Goal: Check status

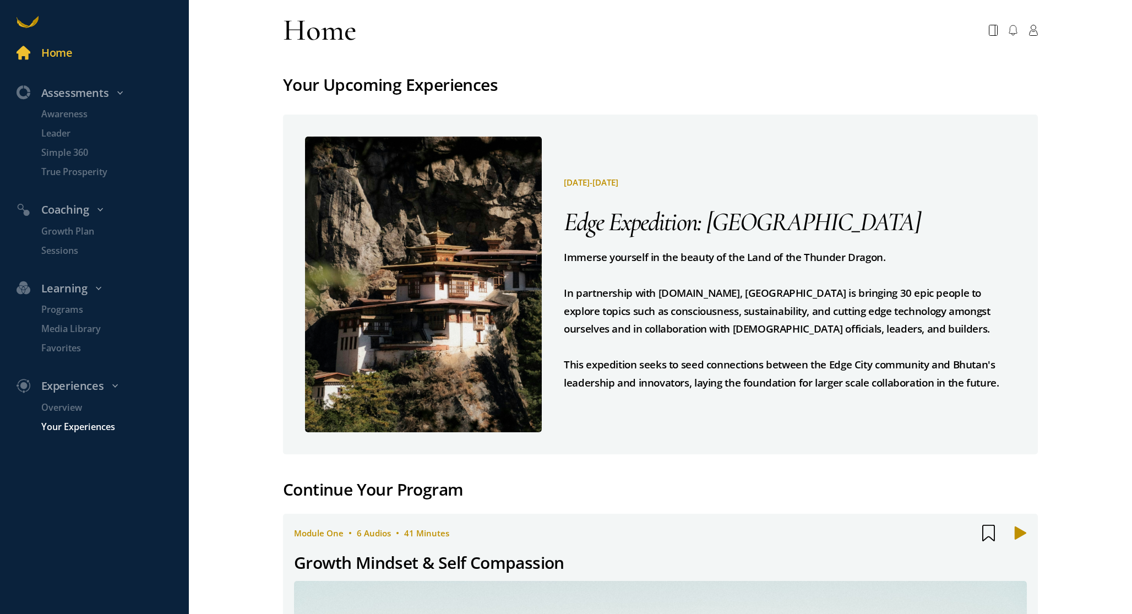
click at [94, 425] on p "Your Experiences" at bounding box center [113, 427] width 145 height 14
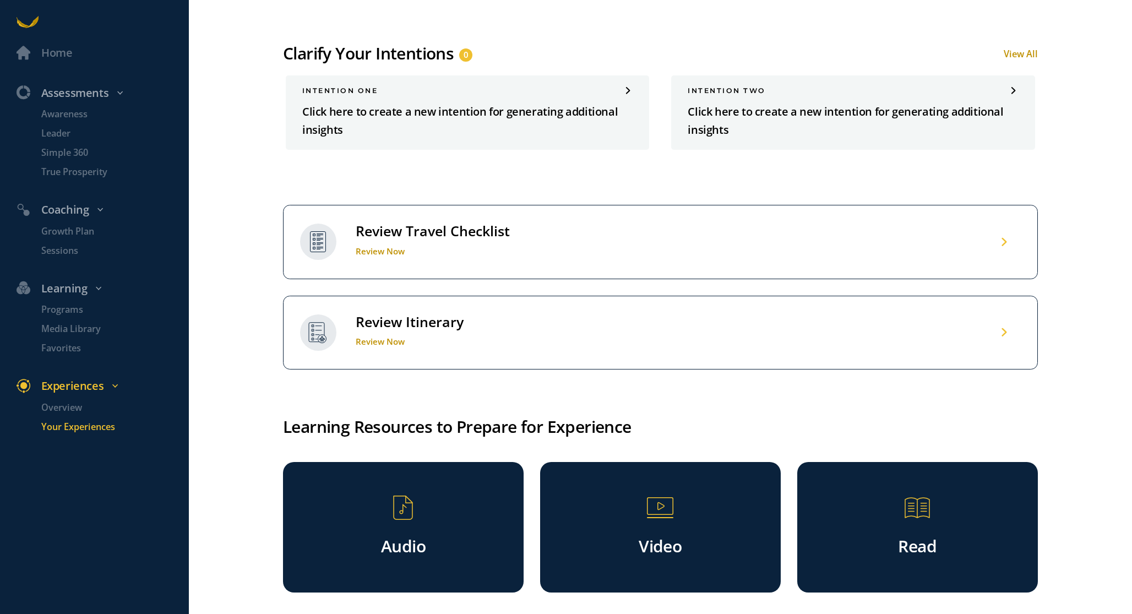
scroll to position [890, 0]
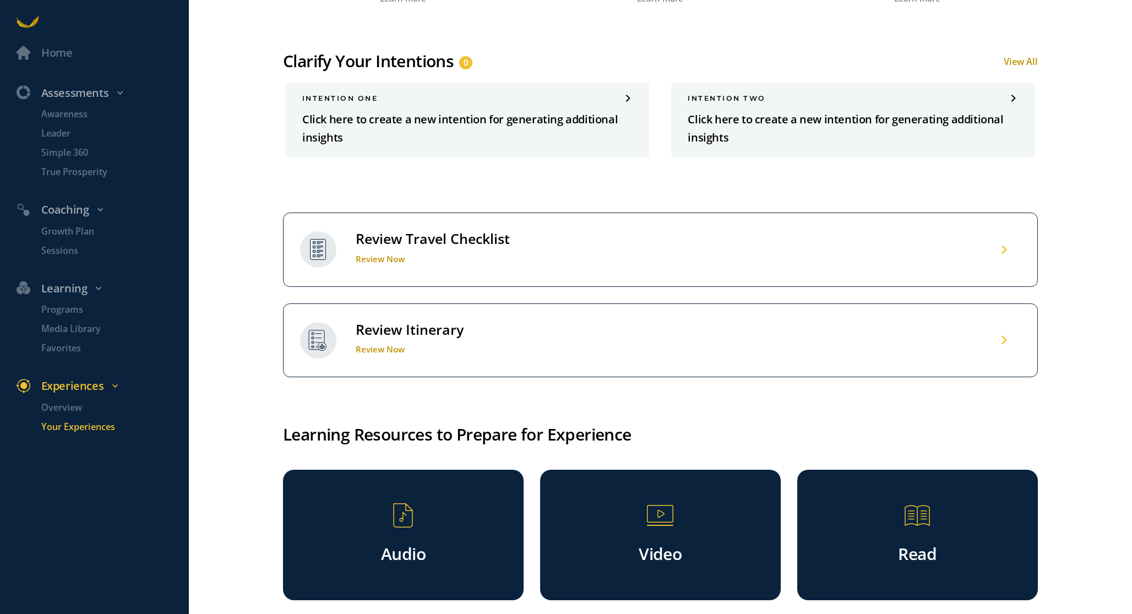
click at [432, 263] on h1 "Review Now" at bounding box center [433, 258] width 154 height 11
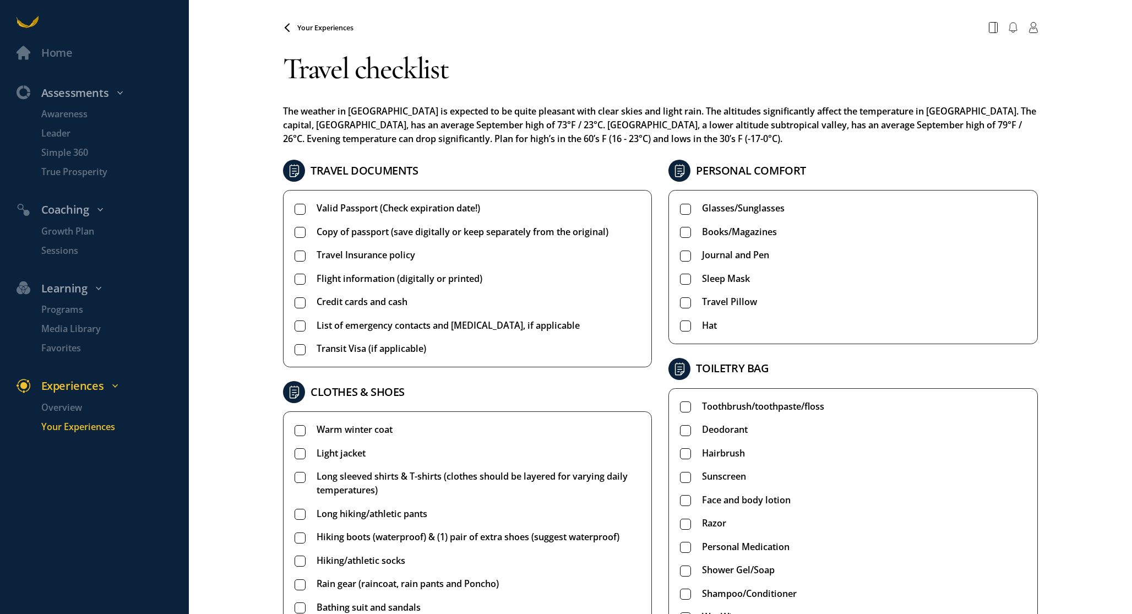
click at [379, 209] on span "Valid Passport (Check expiration date!)" at bounding box center [397, 208] width 163 height 14
click at [373, 237] on span "Copy of passport (save digitally or keep separately from the original)" at bounding box center [462, 232] width 292 height 14
click at [373, 255] on span "Travel Insurance policy" at bounding box center [365, 255] width 99 height 14
click at [374, 289] on ul "Valid Passport (Check expiration date!) Copy of passport (save digitally or kee…" at bounding box center [467, 278] width 346 height 154
click at [374, 296] on span "Credit cards and cash" at bounding box center [361, 302] width 91 height 14
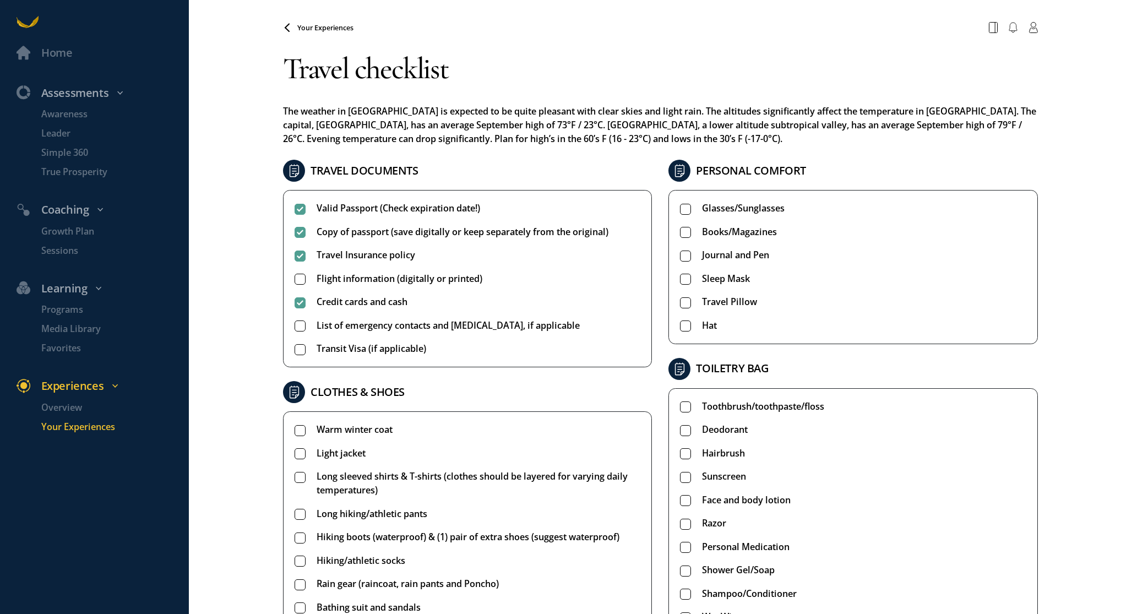
click at [376, 278] on span "Flight information (digitally or printed)" at bounding box center [399, 279] width 166 height 14
click at [376, 296] on span "Credit cards and cash" at bounding box center [361, 302] width 91 height 14
click at [379, 331] on span "List of emergency contacts and [MEDICAL_DATA], if applicable" at bounding box center [447, 326] width 263 height 14
click at [378, 354] on span "Transit Visa (if applicable)" at bounding box center [371, 349] width 110 height 14
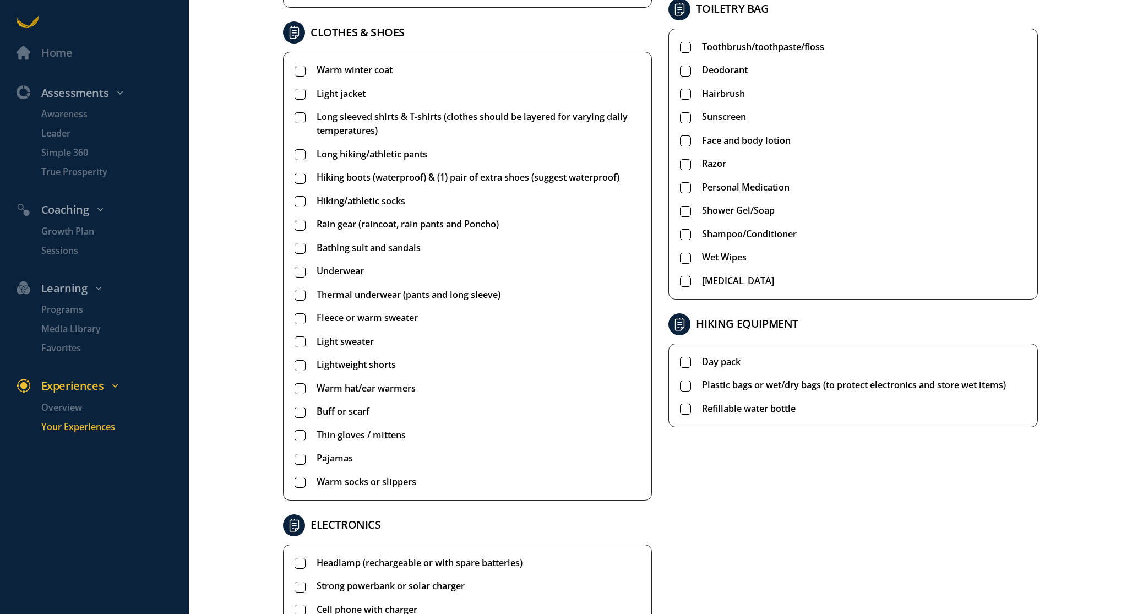
scroll to position [361, 0]
